Goal: Navigation & Orientation: Find specific page/section

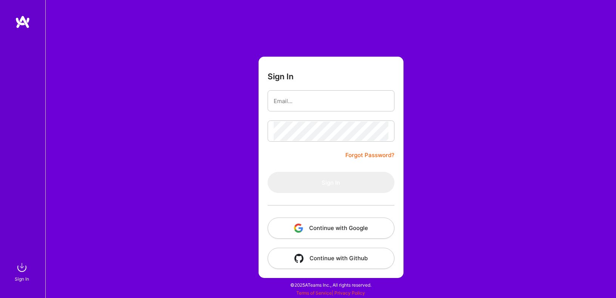
click at [322, 226] on button "Continue with Google" at bounding box center [331, 227] width 127 height 21
click at [348, 227] on button "Continue with Google" at bounding box center [331, 227] width 127 height 21
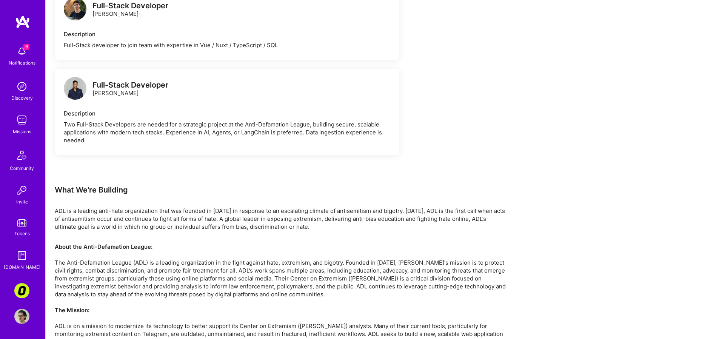
scroll to position [553, 0]
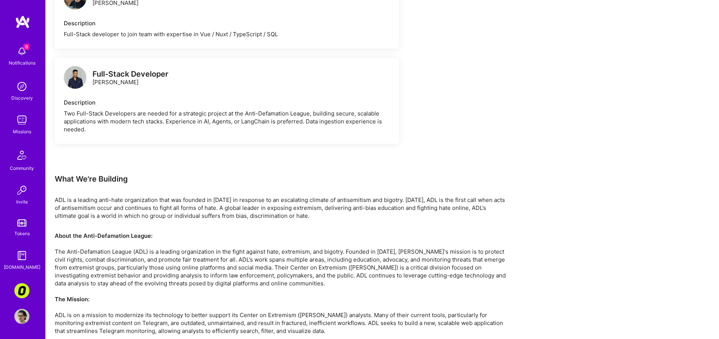
click at [17, 54] on img at bounding box center [21, 51] width 15 height 15
